Goal: Check status: Check status

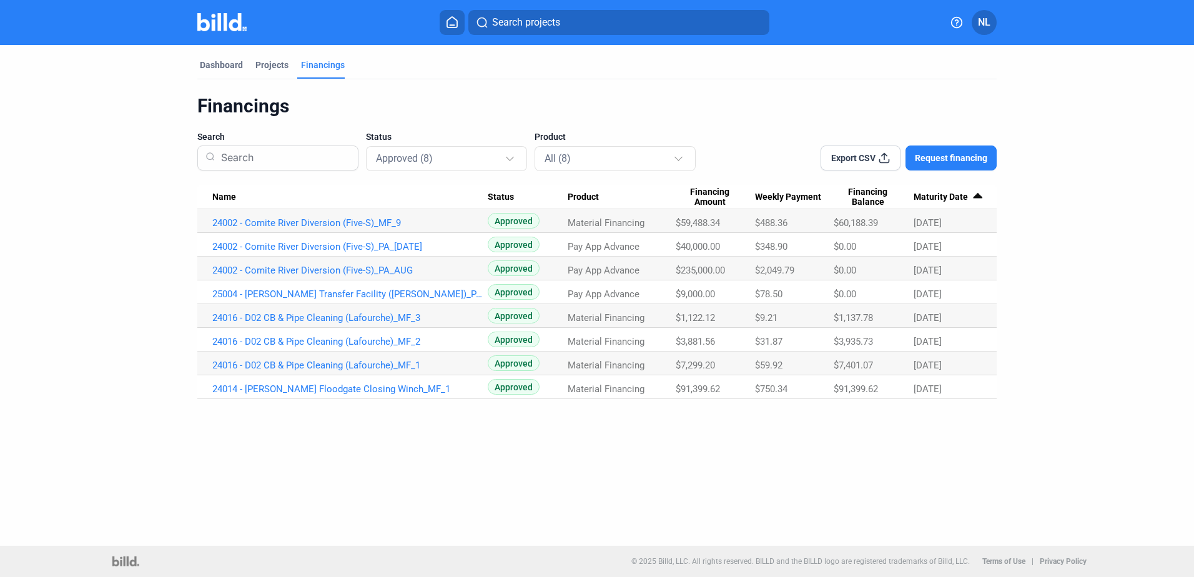
click at [355, 213] on td "24002 - Comite River Diversion (Five-S)_MF_9" at bounding box center [342, 221] width 290 height 24
click at [367, 222] on link "24002 - Comite River Diversion (Five-S)_MF_9" at bounding box center [349, 222] width 275 height 11
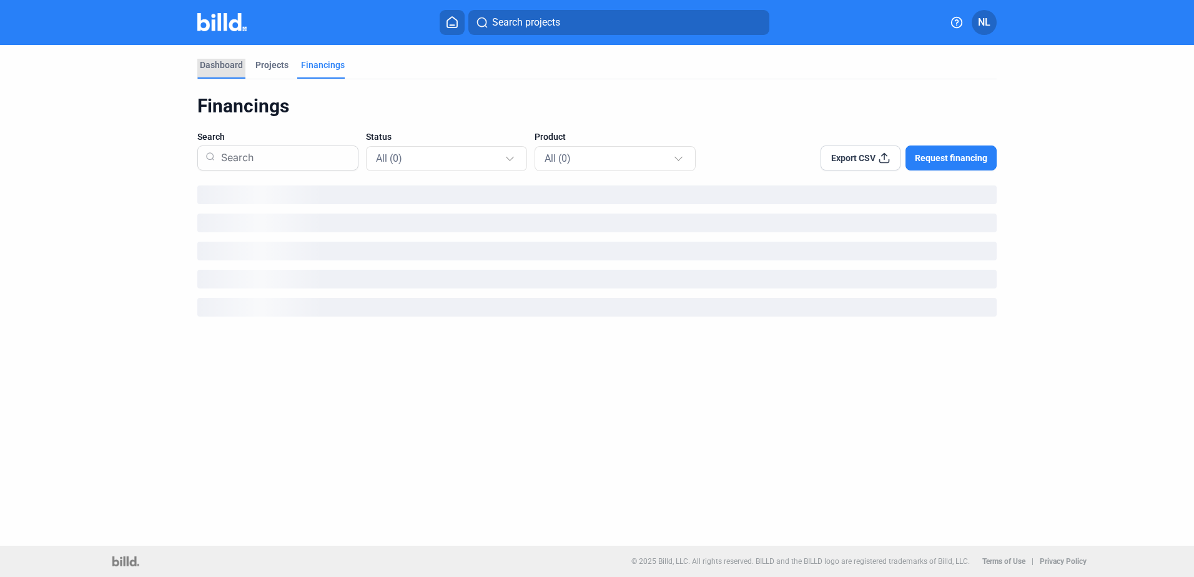
click at [232, 69] on div "Dashboard" at bounding box center [221, 65] width 43 height 12
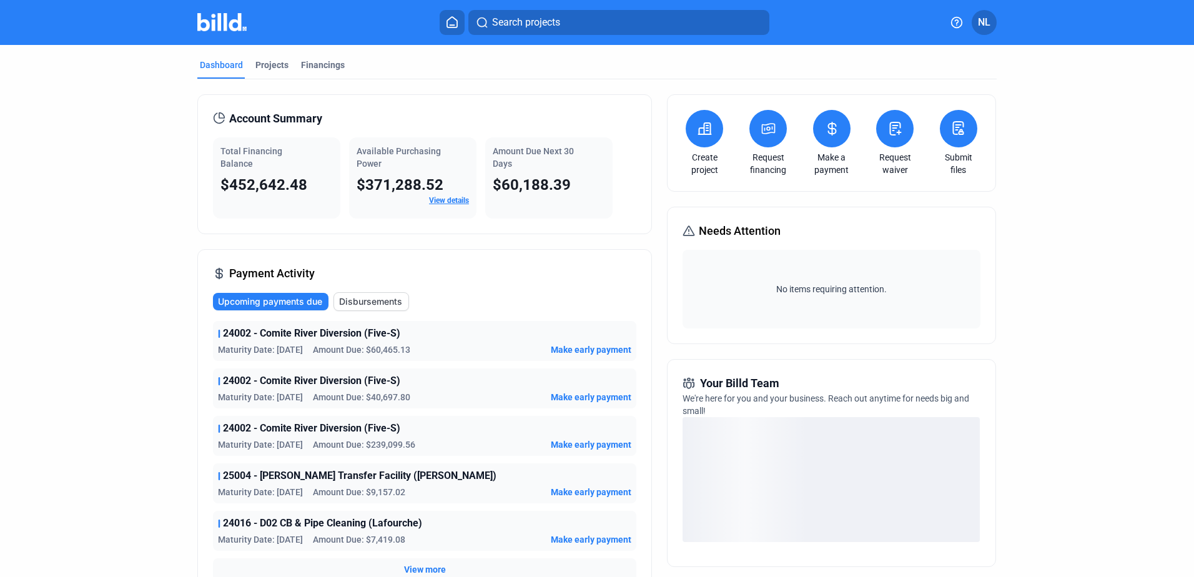
click at [446, 204] on link "View details" at bounding box center [449, 200] width 40 height 9
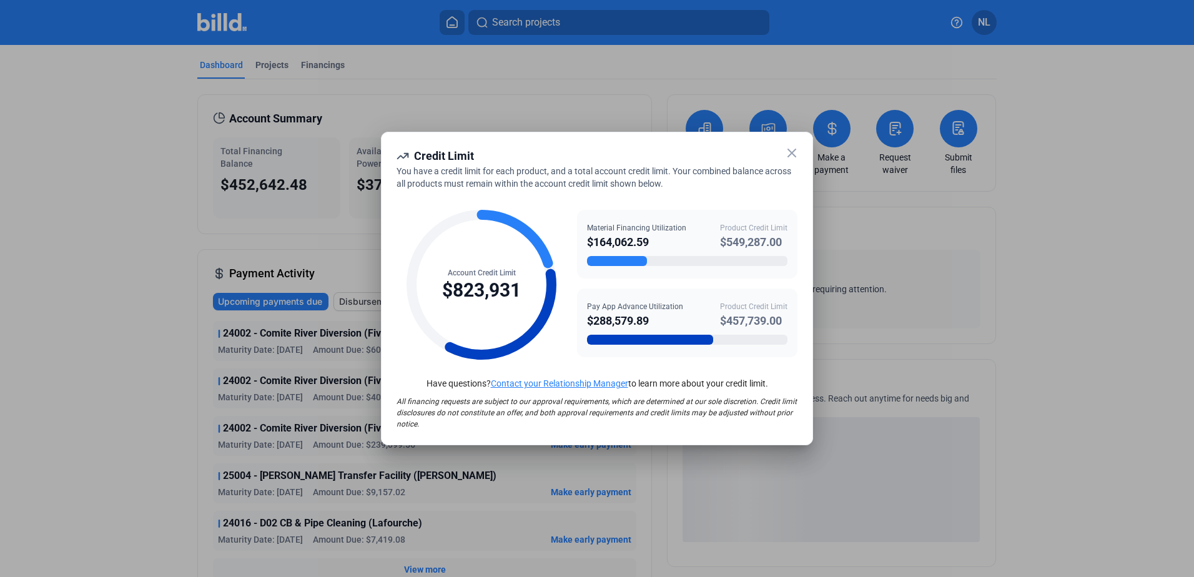
click at [793, 151] on icon at bounding box center [791, 152] width 7 height 7
